Goal: Navigation & Orientation: Go to known website

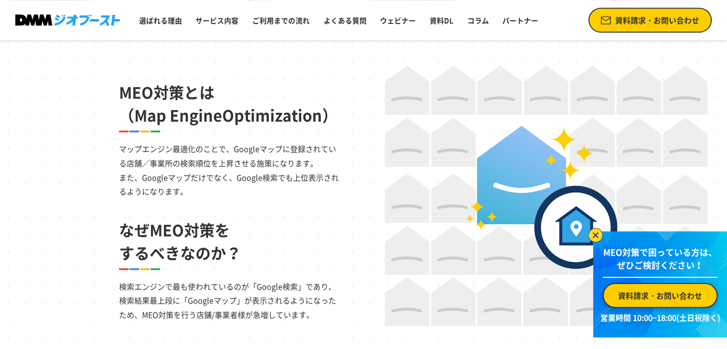
scroll to position [621, 0]
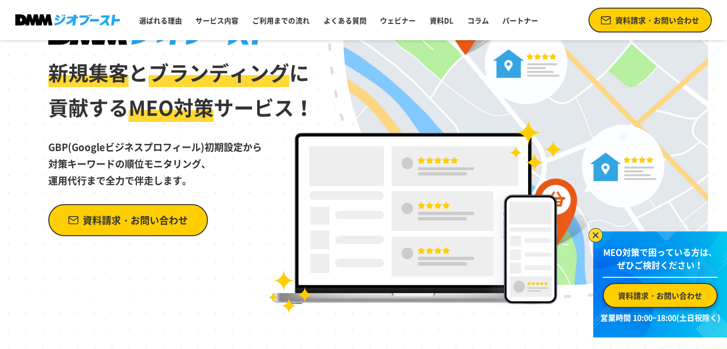
scroll to position [48, 0]
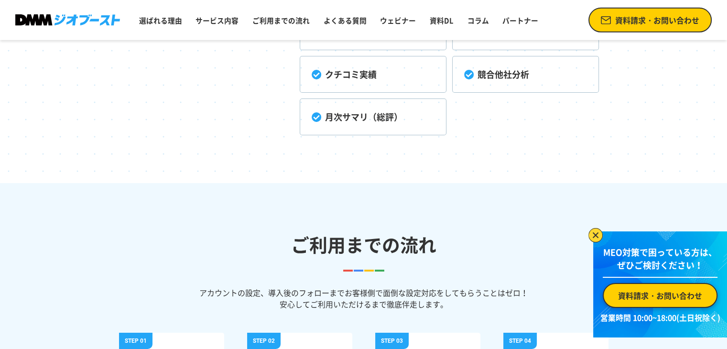
scroll to position [2963, 0]
